Goal: Book appointment/travel/reservation

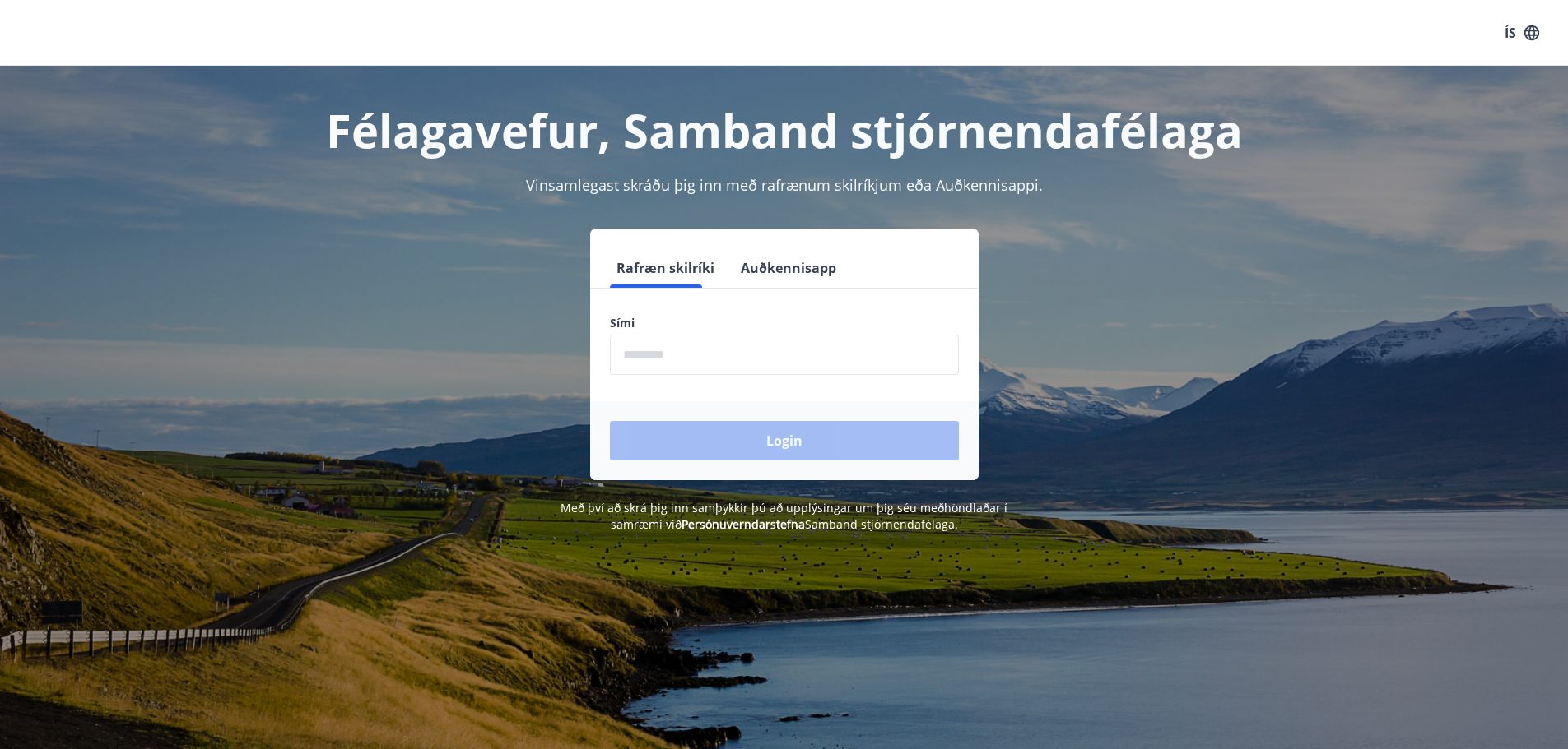
click at [735, 374] on input "phone" at bounding box center [784, 355] width 349 height 40
type input "********"
click at [748, 440] on button "Login" at bounding box center [784, 441] width 349 height 39
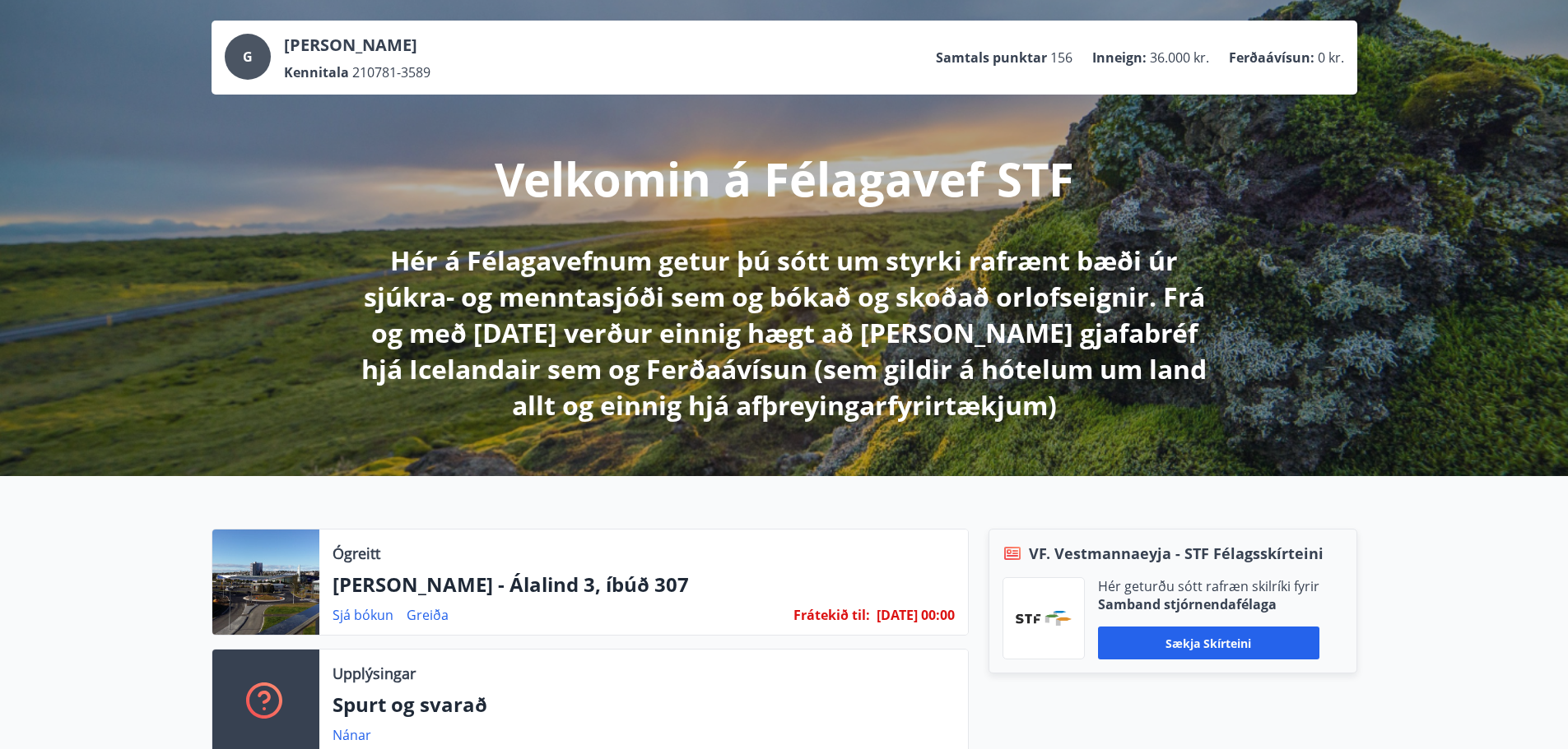
scroll to position [165, 0]
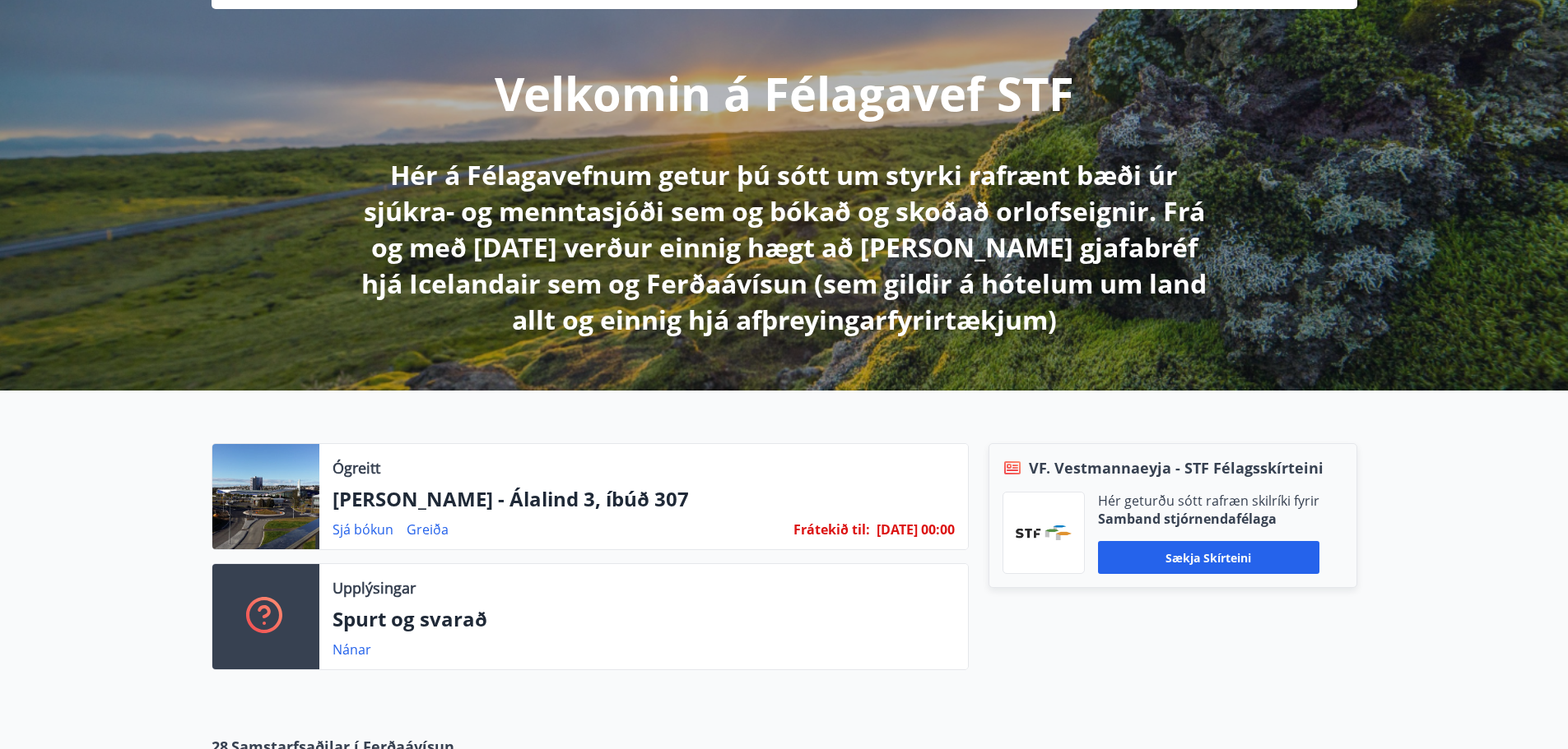
click at [376, 506] on p "[PERSON_NAME] - Álalind 3, íbúð 307" at bounding box center [643, 499] width 622 height 28
click at [414, 526] on link "Greiða" at bounding box center [427, 529] width 42 height 18
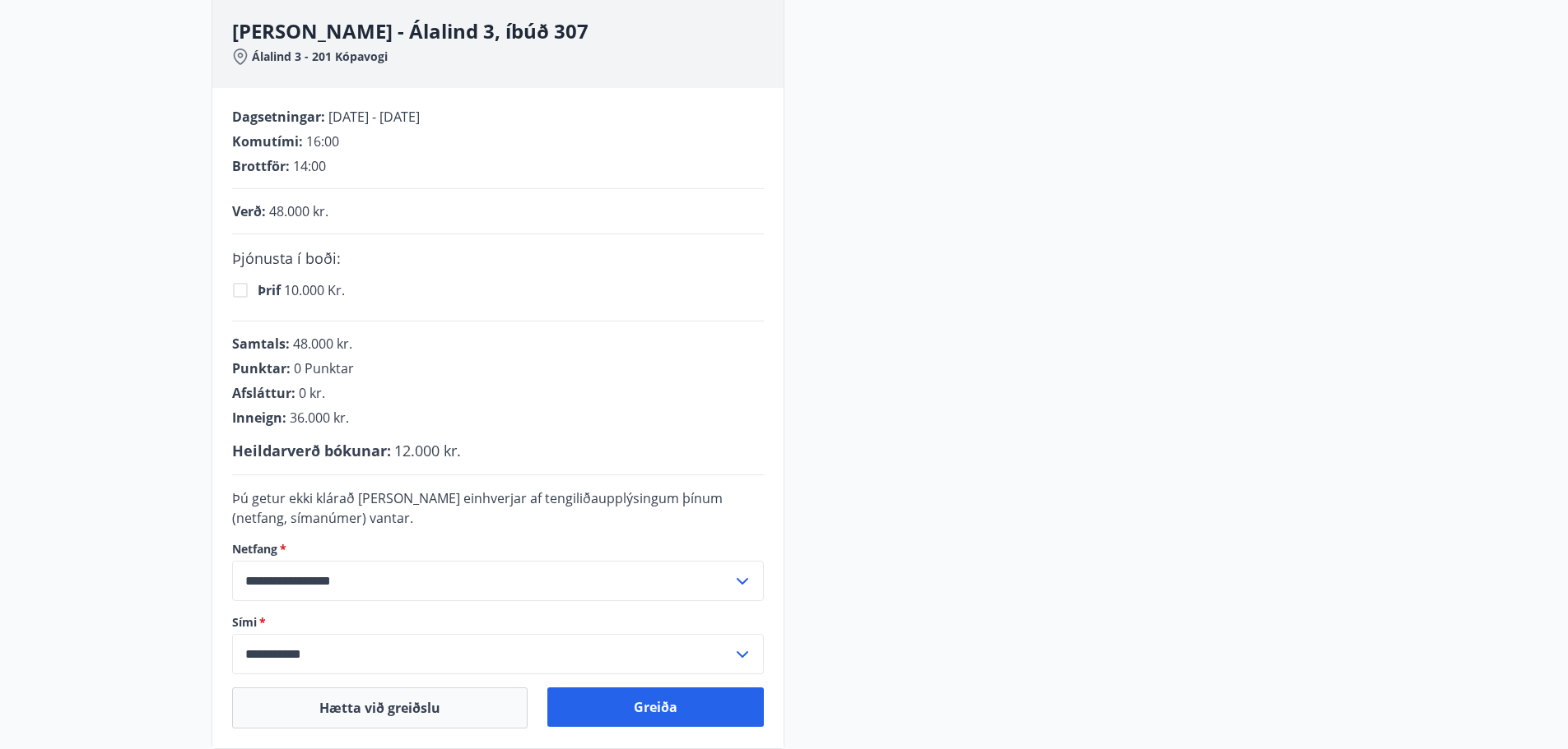
scroll to position [411, 0]
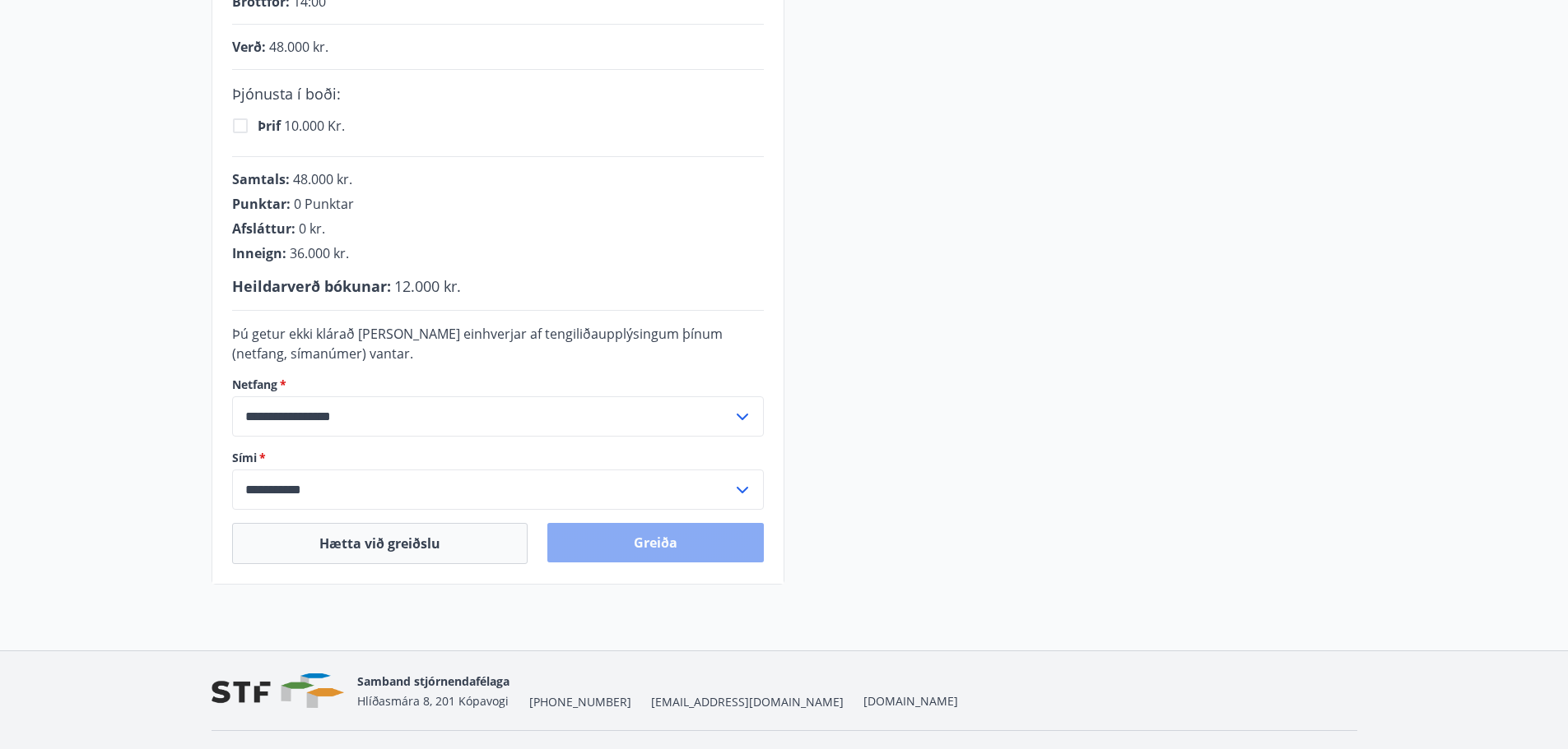
click at [584, 527] on button "Greiða" at bounding box center [656, 543] width 217 height 39
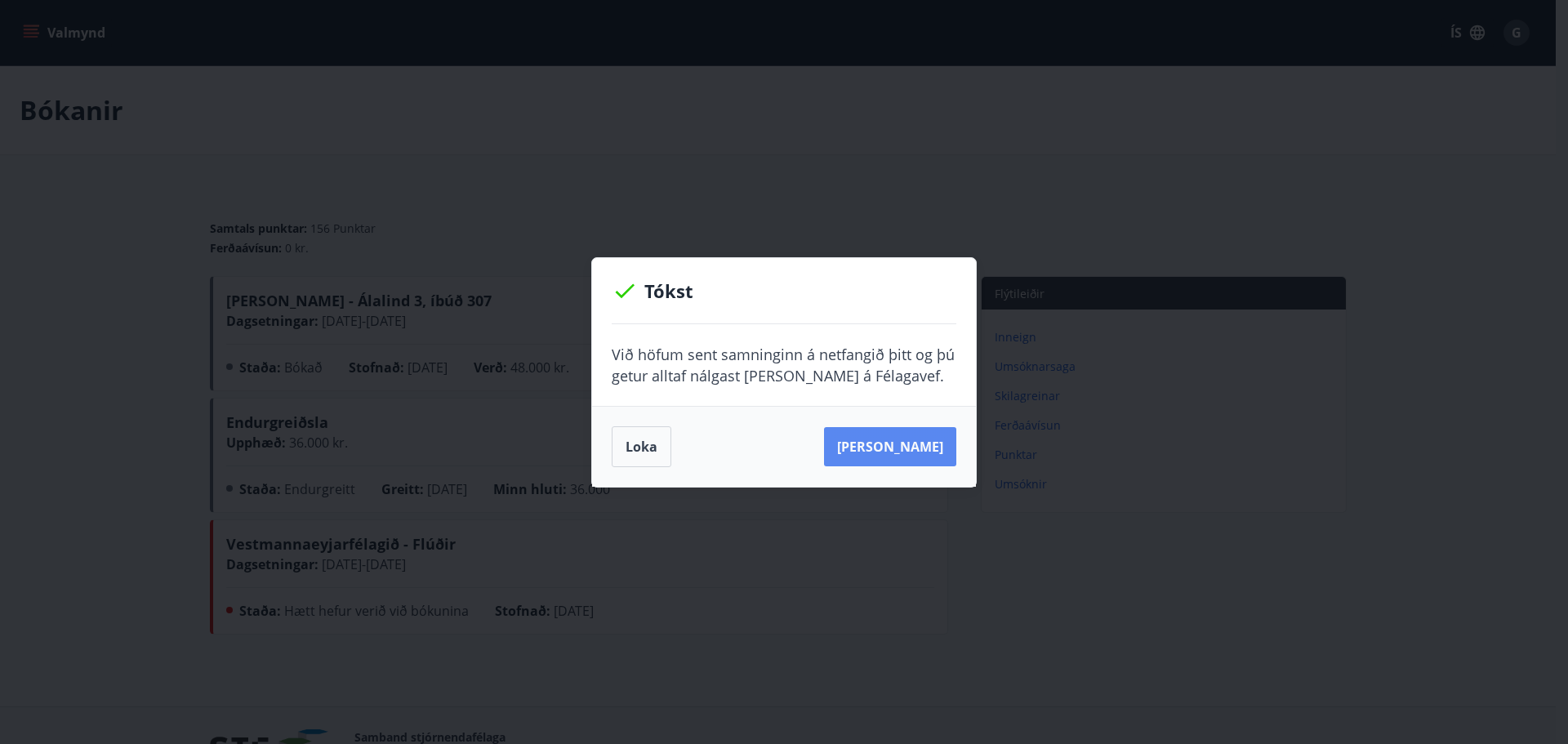
click at [867, 442] on button "[PERSON_NAME]" at bounding box center [890, 446] width 132 height 39
click at [641, 442] on button "Loka" at bounding box center [641, 447] width 60 height 41
